Goal: Check status: Check status

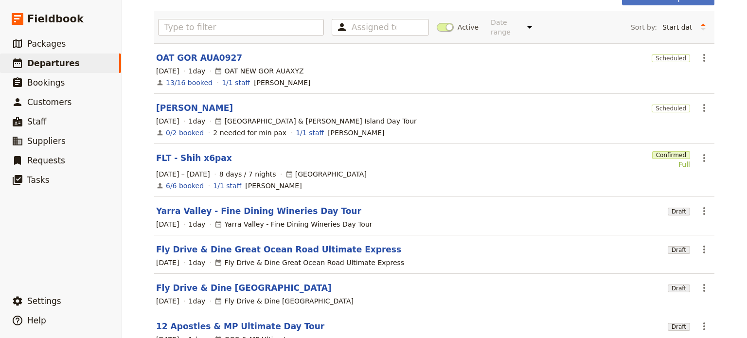
scroll to position [228, 0]
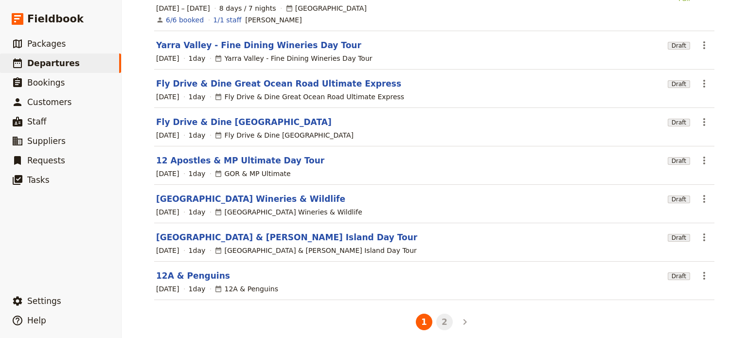
click at [444, 314] on button "2" at bounding box center [444, 322] width 17 height 17
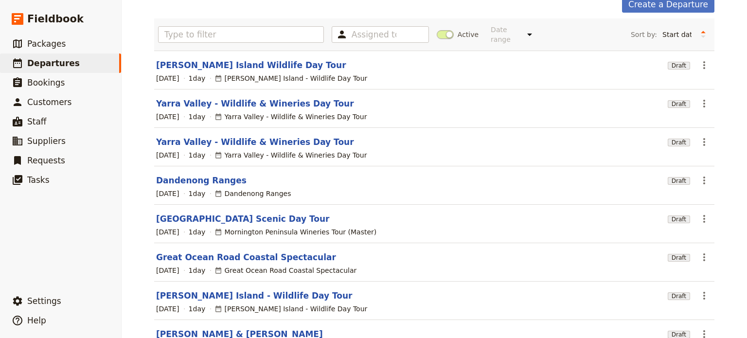
scroll to position [146, 0]
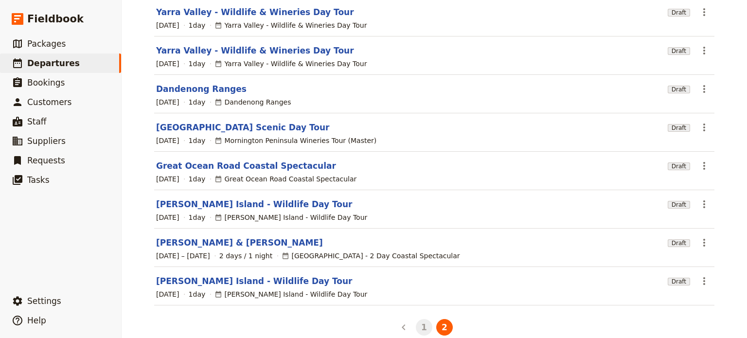
click at [416, 319] on button "1" at bounding box center [424, 327] width 17 height 17
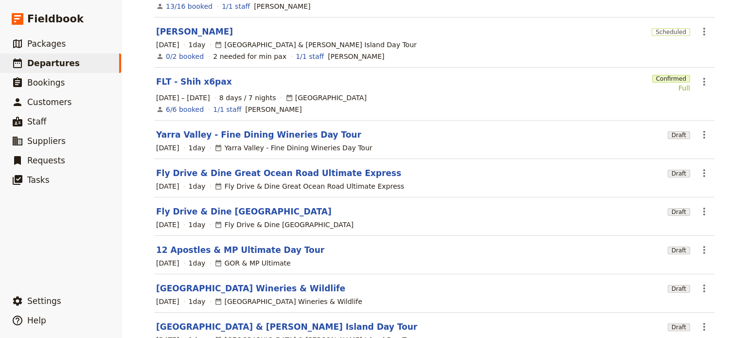
scroll to position [228, 0]
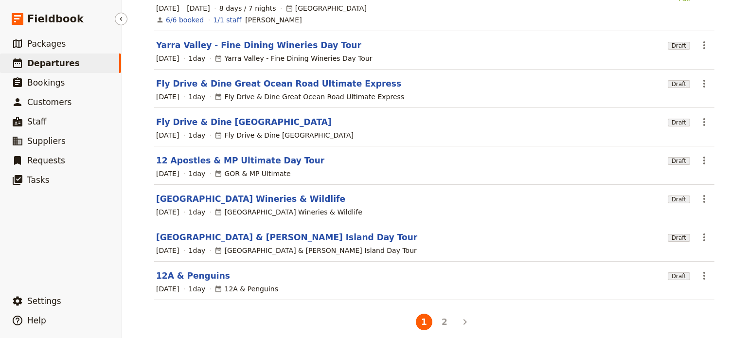
click at [51, 63] on span "Departures" at bounding box center [53, 63] width 53 height 10
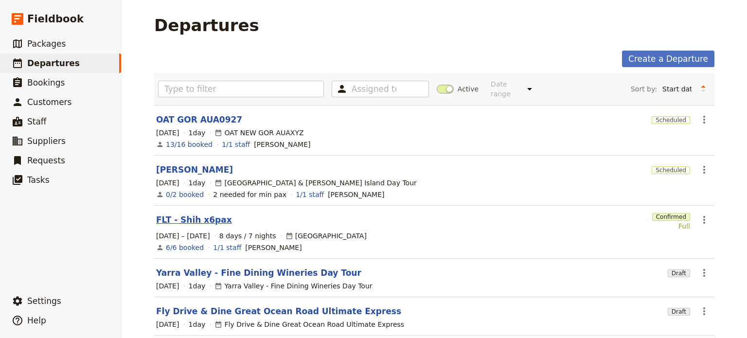
click at [192, 215] on link "FLT - Shih x6pax" at bounding box center [194, 220] width 76 height 12
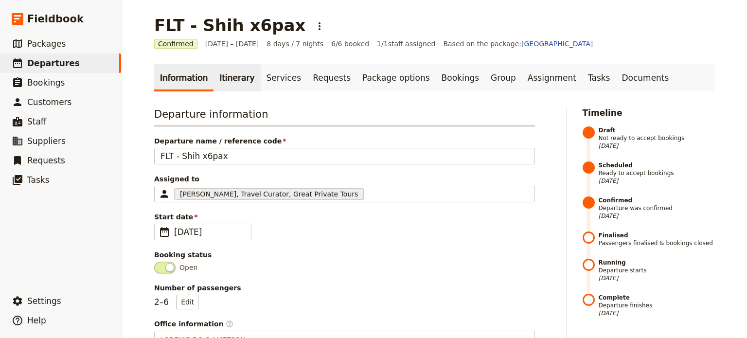
click at [217, 77] on link "Itinerary" at bounding box center [237, 77] width 47 height 27
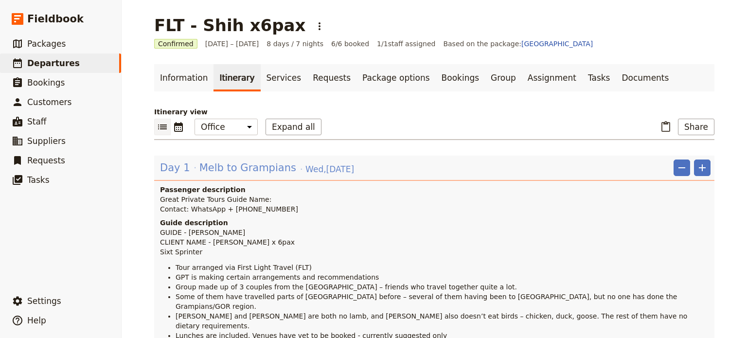
click at [222, 164] on span "Melb to Grampians" at bounding box center [247, 168] width 97 height 15
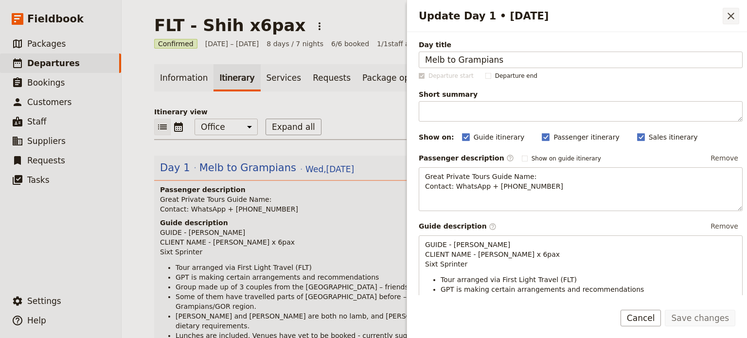
click at [728, 14] on icon "Close drawer" at bounding box center [731, 16] width 7 height 7
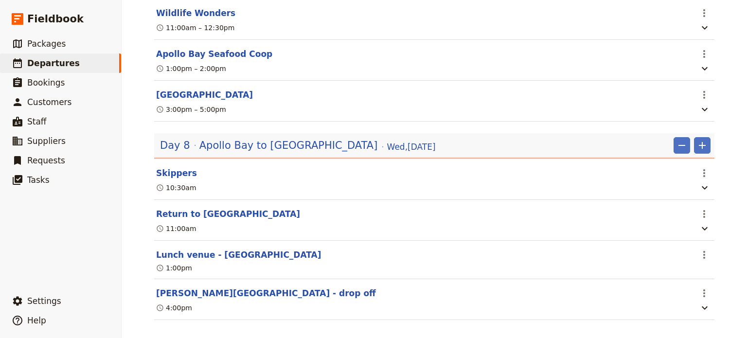
scroll to position [2606, 0]
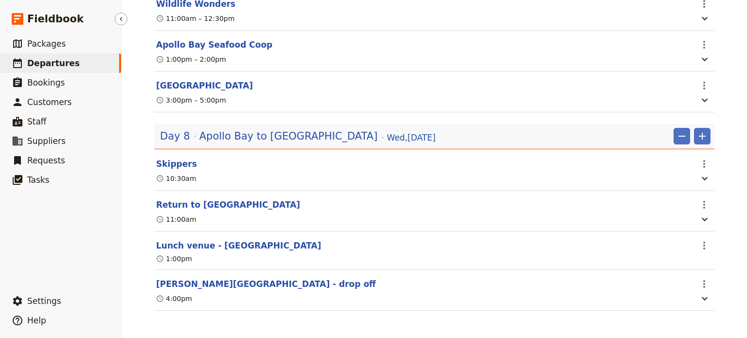
click at [73, 65] on link "​ Departures" at bounding box center [60, 63] width 121 height 19
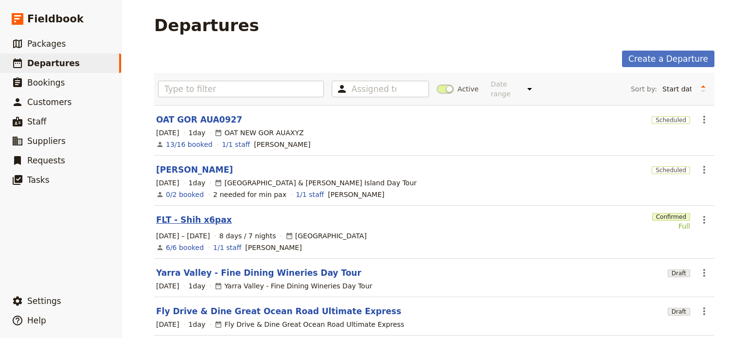
click at [180, 214] on link "FLT - Shih x6pax" at bounding box center [194, 220] width 76 height 12
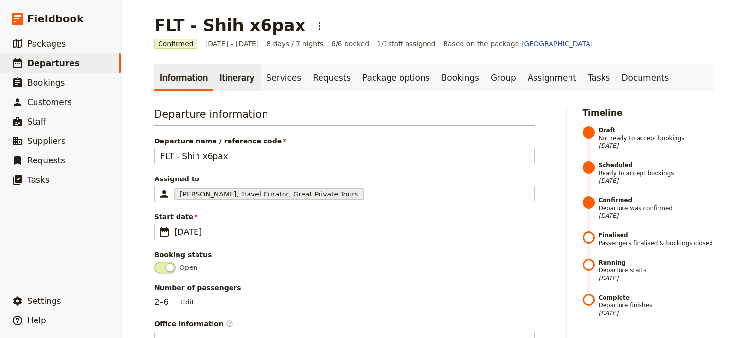
click at [225, 79] on link "Itinerary" at bounding box center [237, 77] width 47 height 27
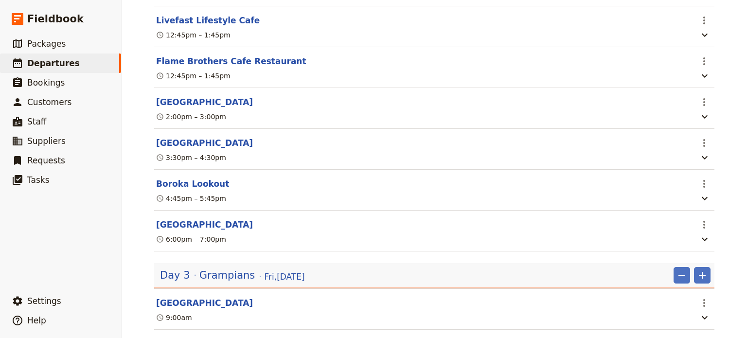
scroll to position [827, 0]
